Goal: Task Accomplishment & Management: Use online tool/utility

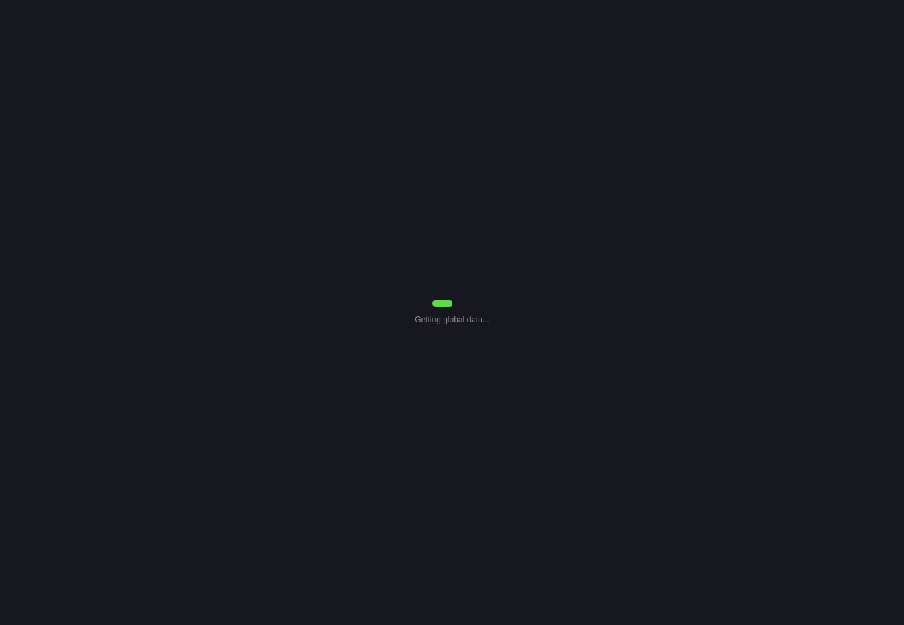
select select "7"
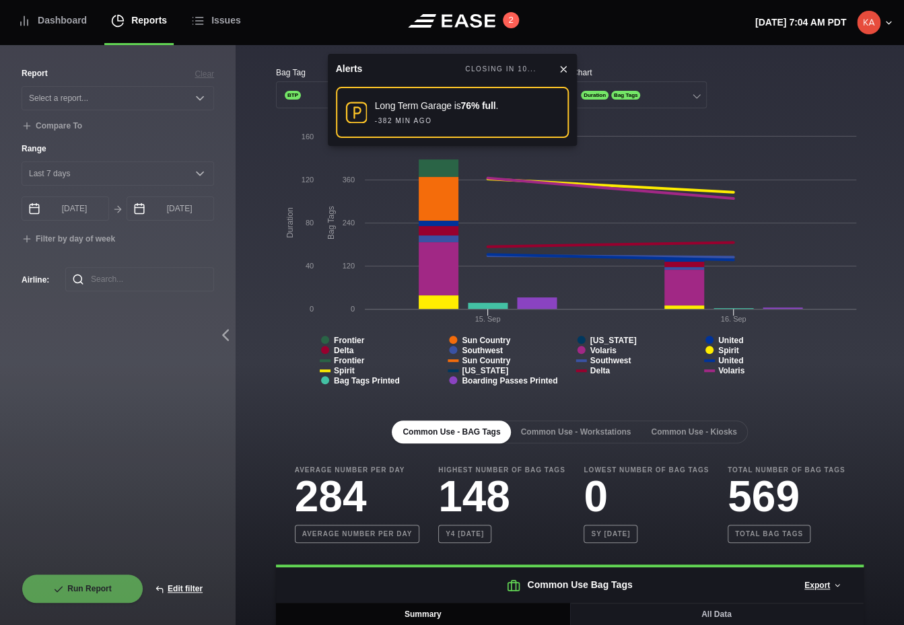
select select "Common Use"
select select "1"
type input "[DATE]"
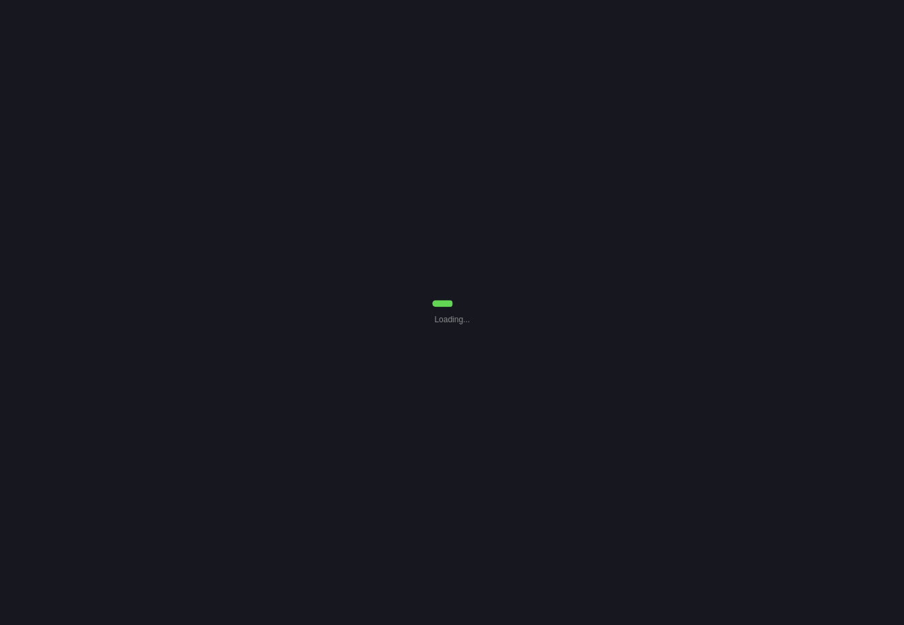
select select "Common Use"
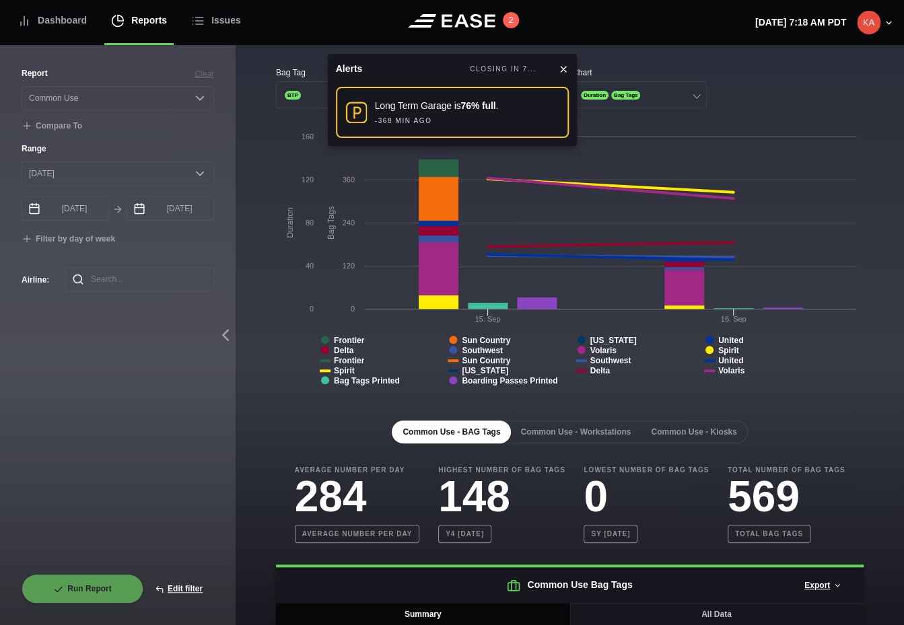
click at [126, 505] on div "Report Clear Select a report... Arrivals Common Use Daily Throughput Departures…" at bounding box center [118, 320] width 192 height 507
